Goal: Task Accomplishment & Management: Manage account settings

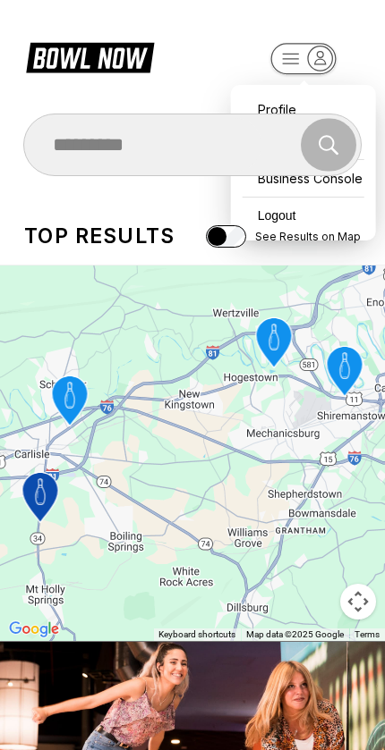
click at [270, 97] on div "Profile" at bounding box center [303, 109] width 127 height 31
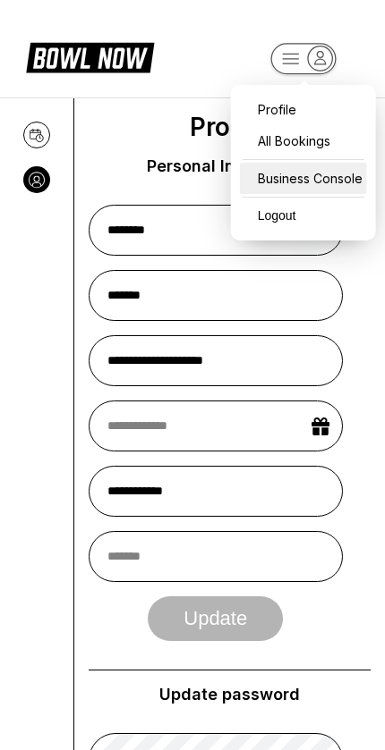
click at [273, 178] on div "Business Console" at bounding box center [303, 178] width 127 height 31
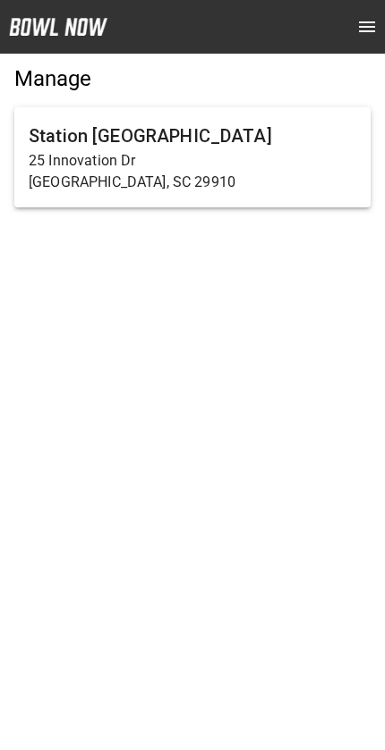
click at [124, 144] on h6 "Station [GEOGRAPHIC_DATA]" at bounding box center [192, 136] width 327 height 29
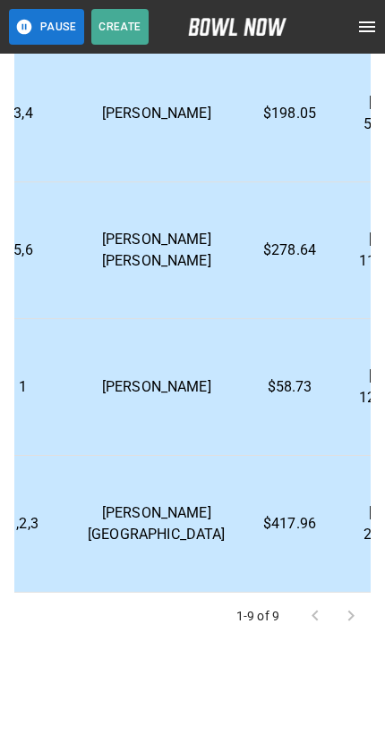
scroll to position [511, 542]
click at [342, 609] on div at bounding box center [333, 616] width 72 height 36
